Goal: Use online tool/utility: Utilize a website feature to perform a specific function

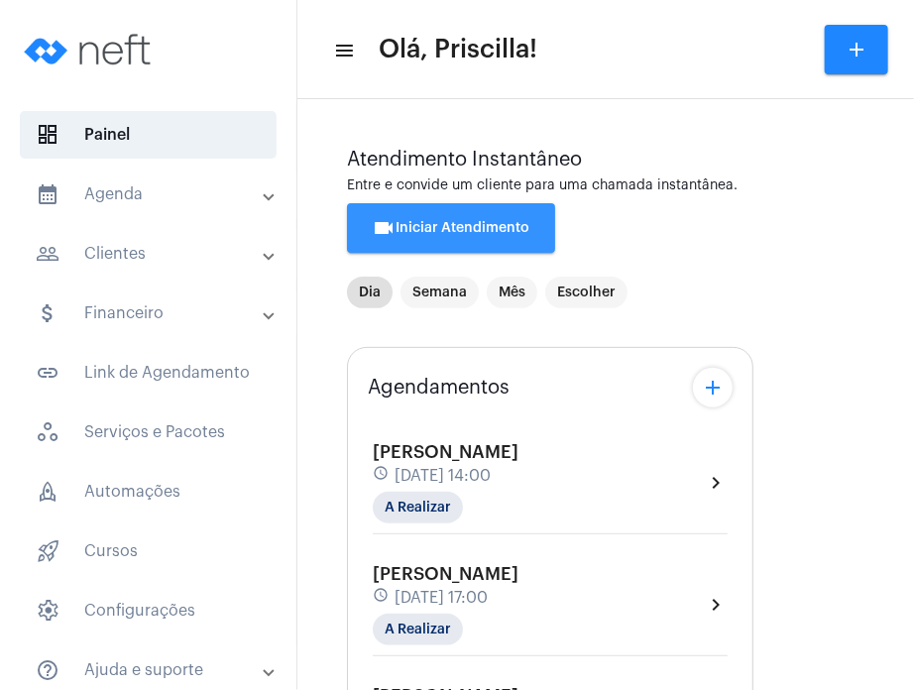
click at [494, 216] on button "videocam Iniciar Atendimento" at bounding box center [451, 228] width 208 height 50
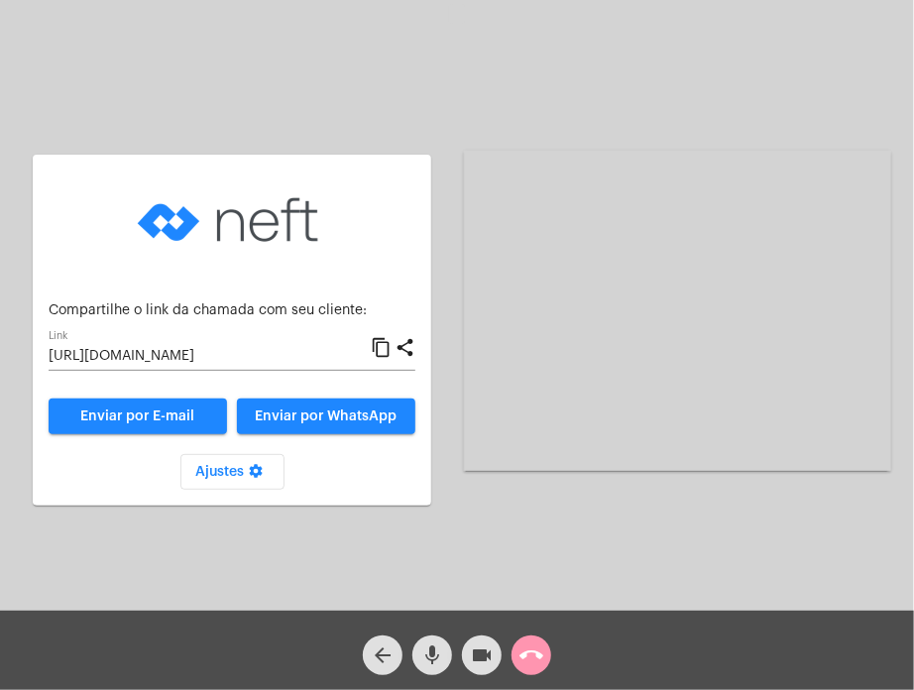
click at [381, 345] on mat-icon "content_copy" at bounding box center [381, 348] width 21 height 24
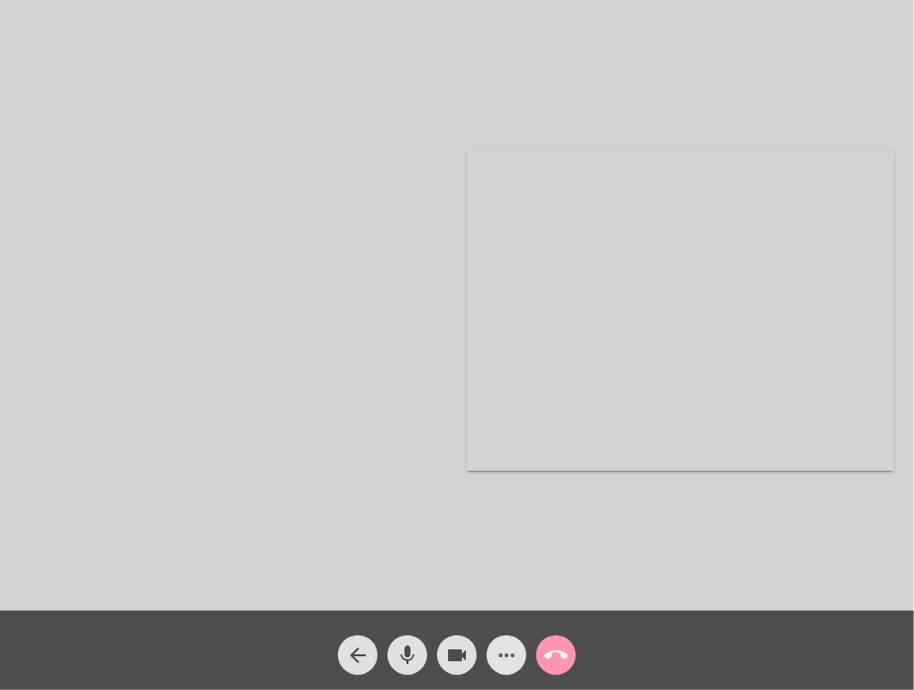
click at [505, 665] on mat-icon "more_horiz" at bounding box center [507, 655] width 24 height 24
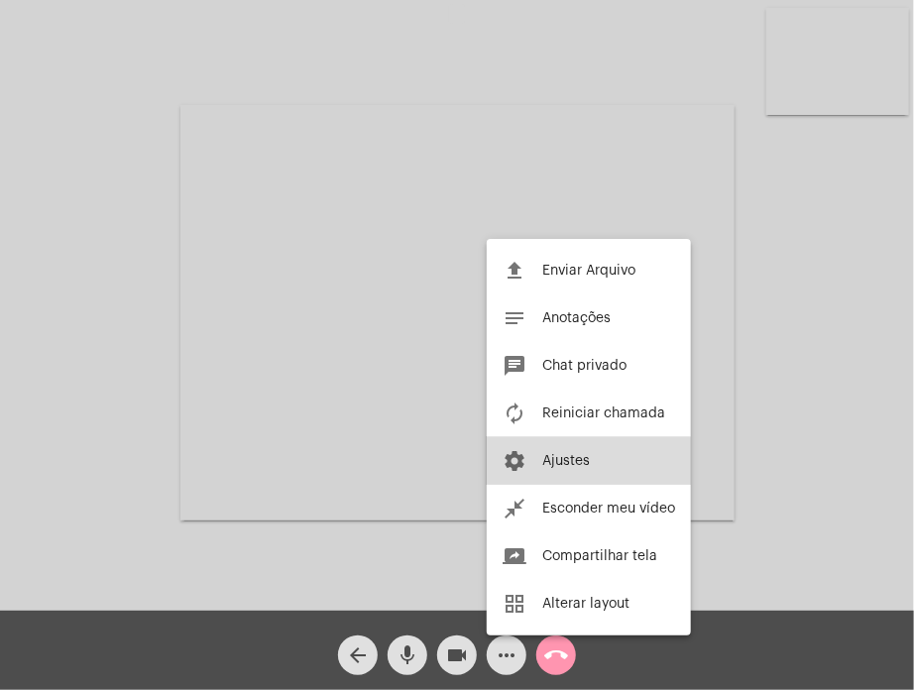
click at [549, 470] on button "settings Ajustes" at bounding box center [589, 461] width 204 height 48
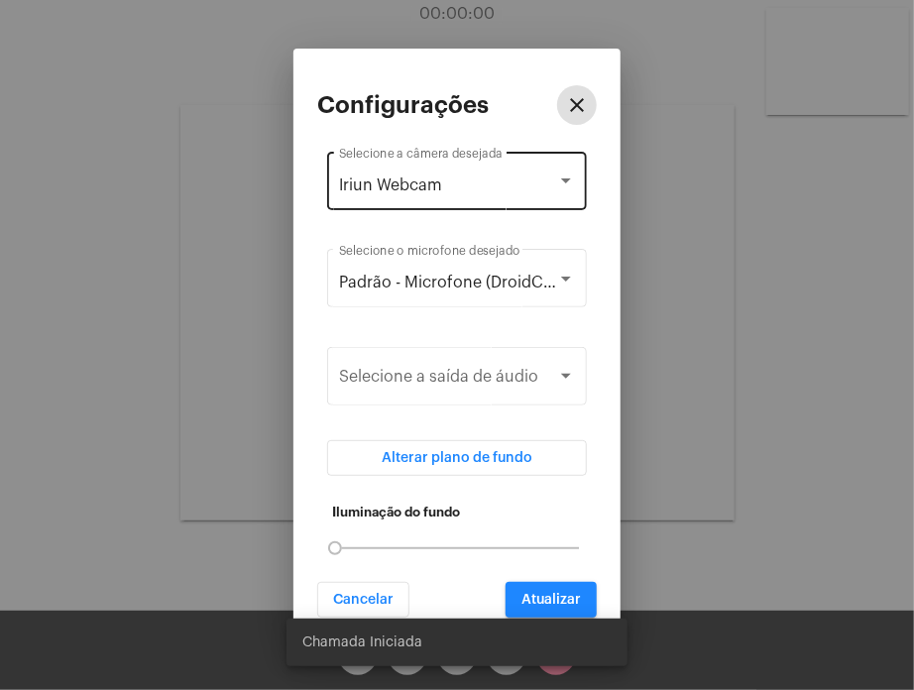
click at [543, 193] on div "Iriun Webcam Selecione a câmera desejada" at bounding box center [457, 179] width 236 height 62
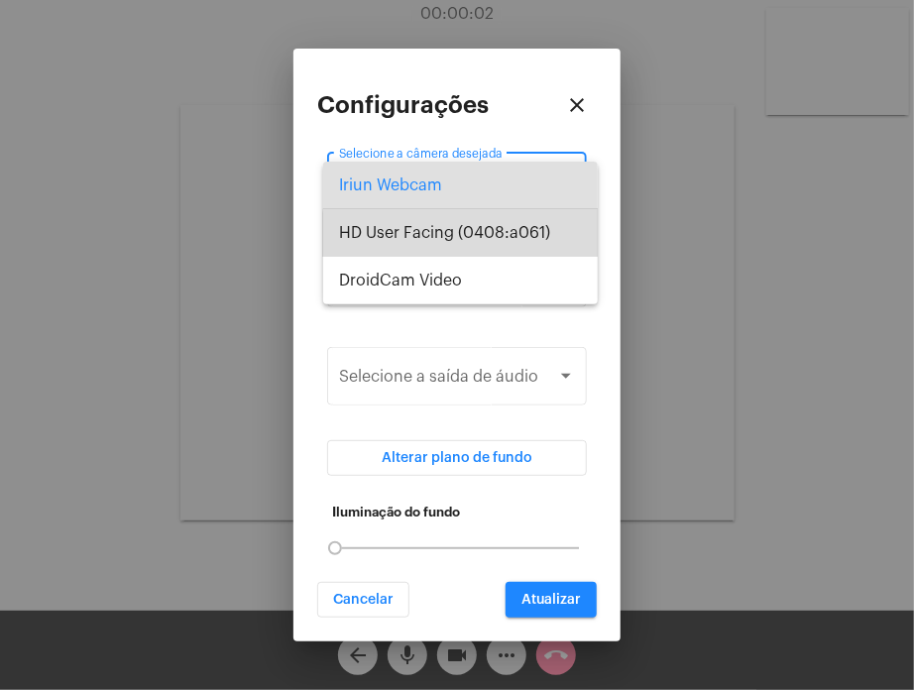
click at [522, 242] on span "HD User Facing (0408:a061)" at bounding box center [460, 233] width 243 height 48
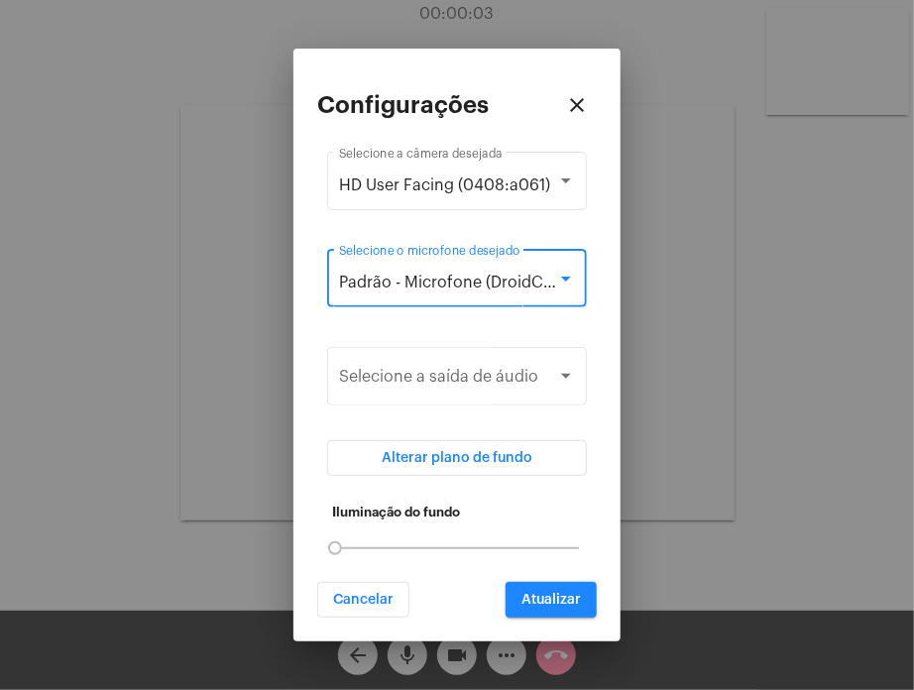
click at [522, 276] on span "Padrão - Microfone (DroidCam Audio)" at bounding box center [479, 283] width 281 height 16
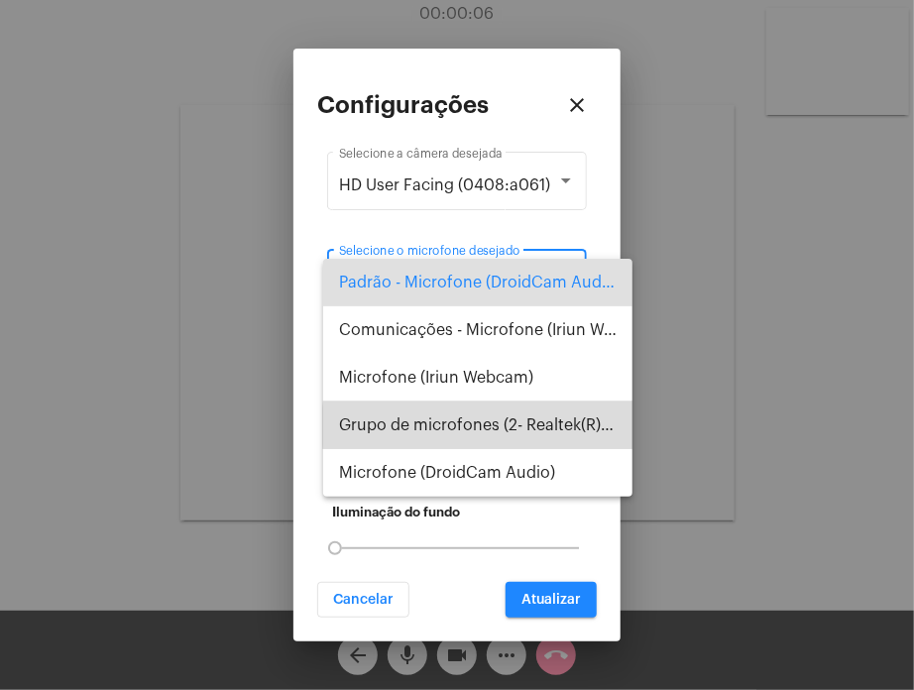
click at [508, 427] on span "Grupo de microfones (2- Realtek(R) Audio)" at bounding box center [477, 425] width 277 height 48
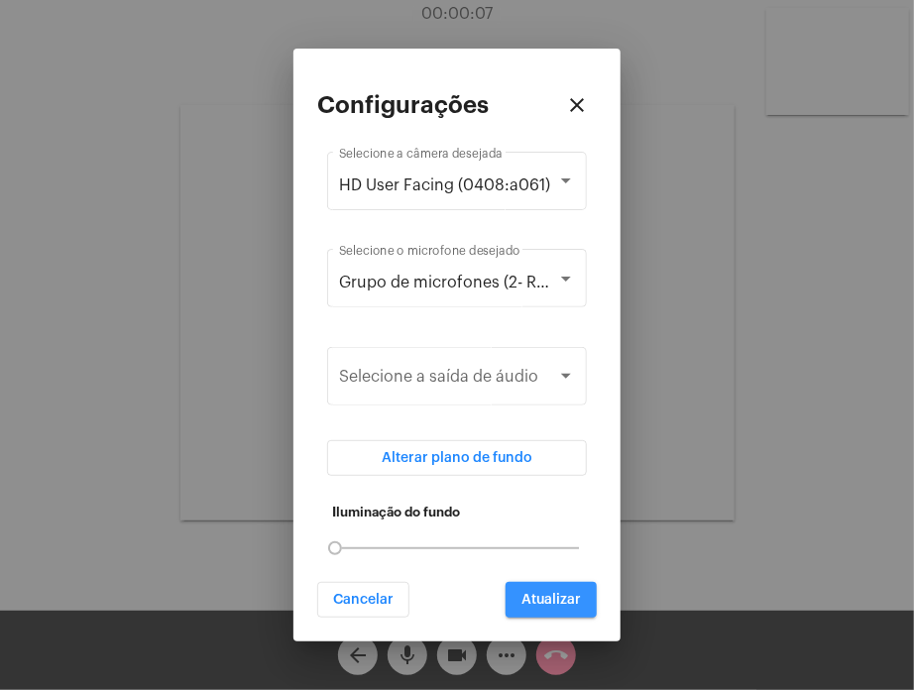
click at [539, 605] on span "Atualizar" at bounding box center [550, 600] width 59 height 14
